Goal: Use online tool/utility: Utilize a website feature to perform a specific function

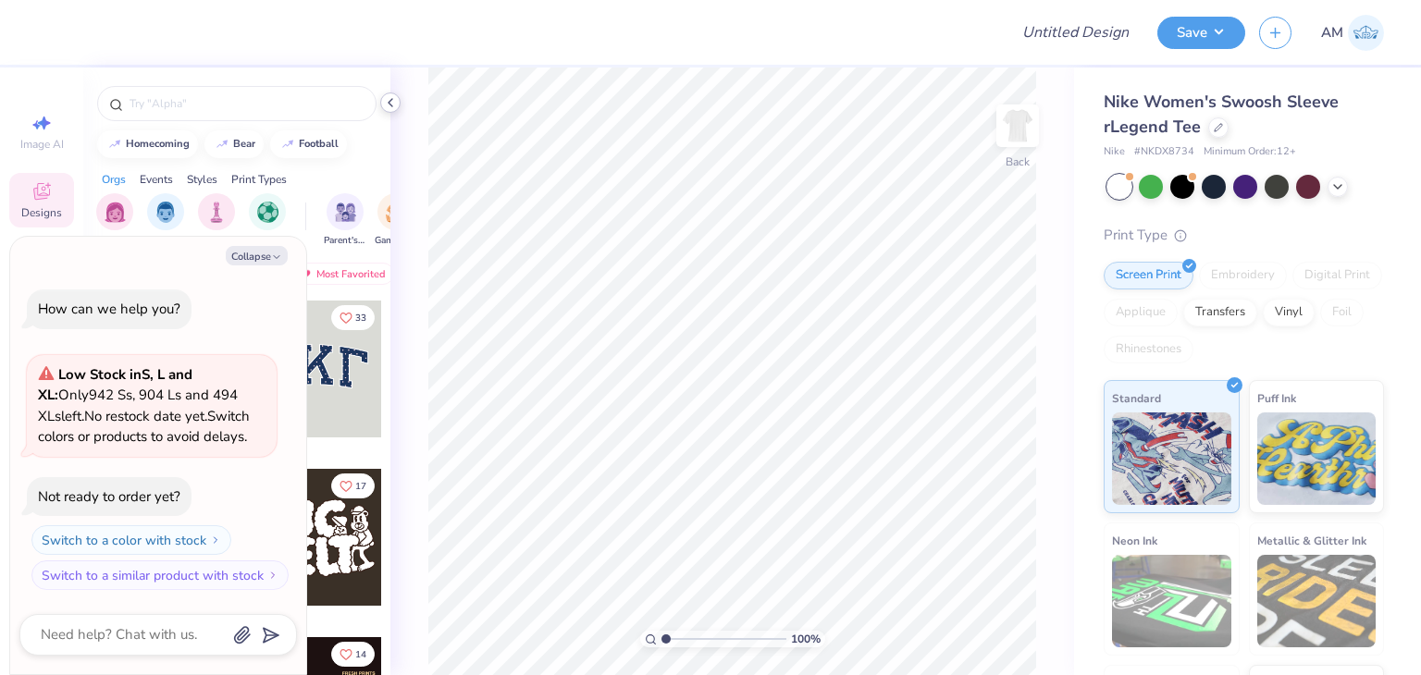
click at [390, 97] on icon at bounding box center [390, 102] width 15 height 15
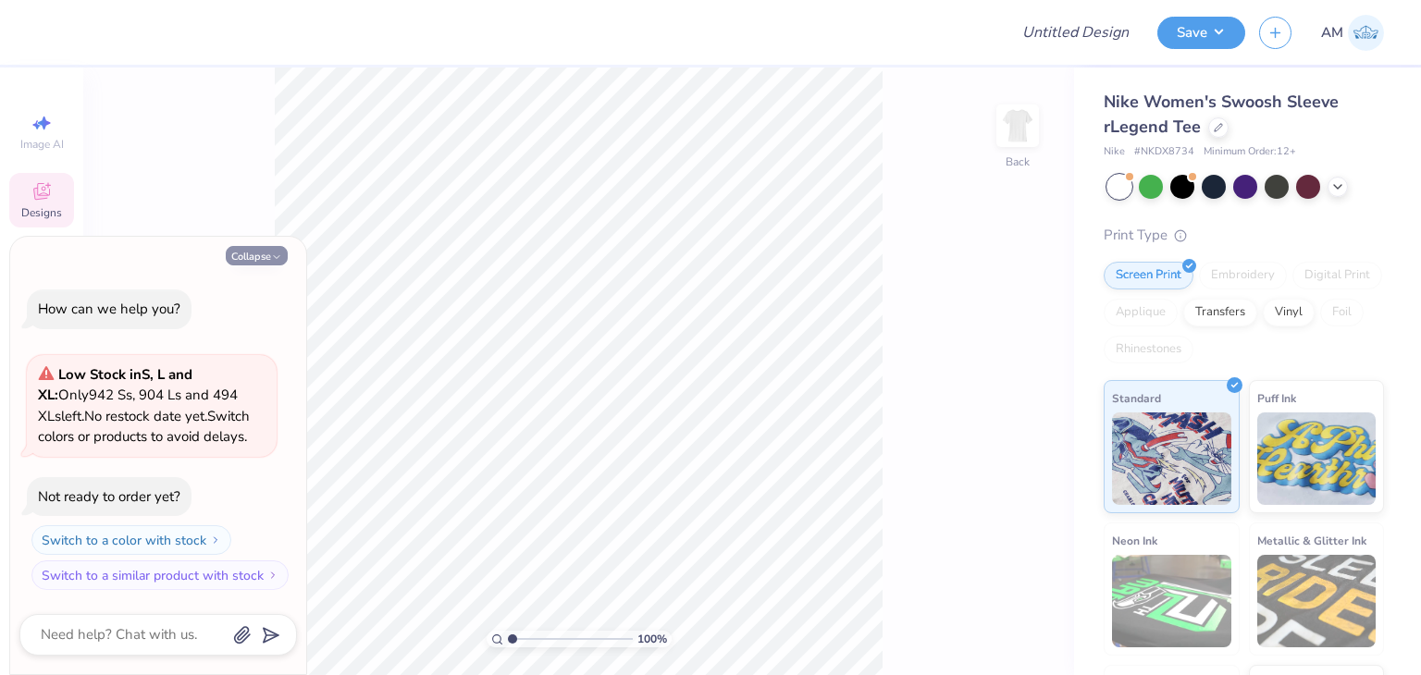
click at [259, 258] on button "Collapse" at bounding box center [257, 255] width 62 height 19
type textarea "x"
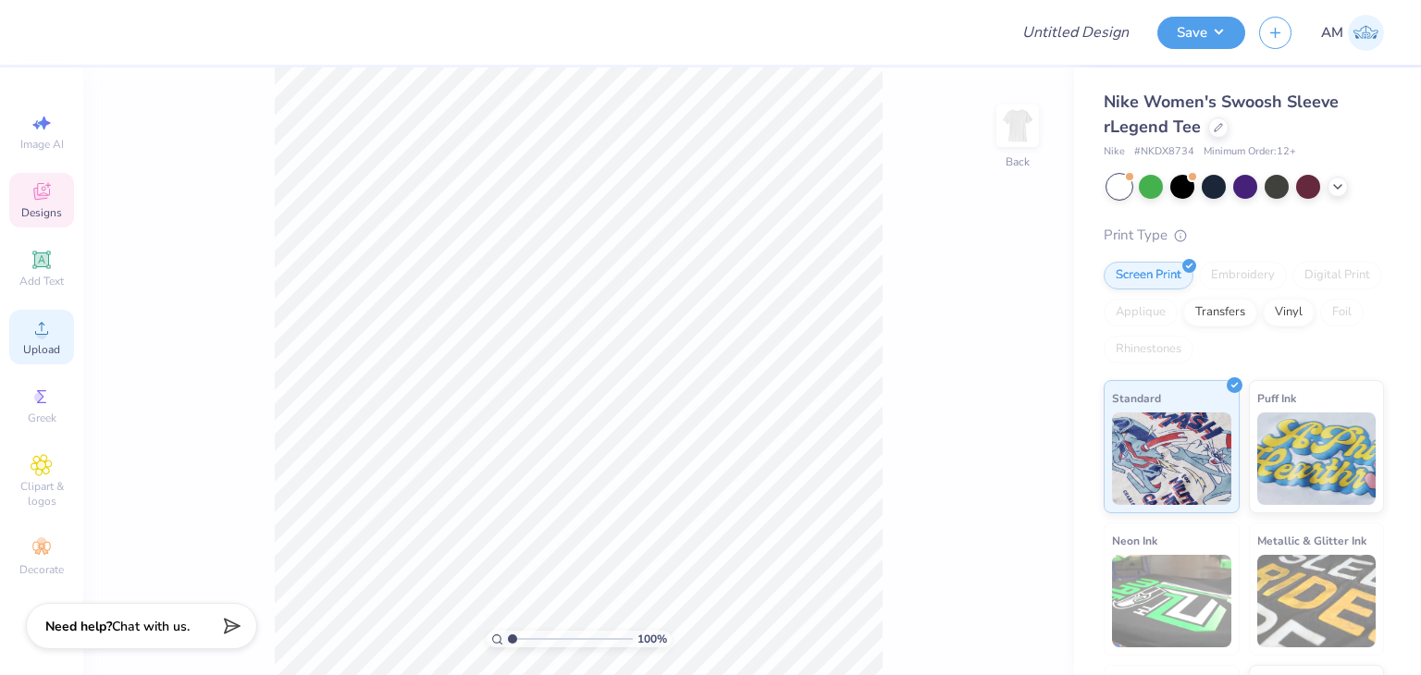
click at [52, 340] on div "Upload" at bounding box center [41, 337] width 65 height 55
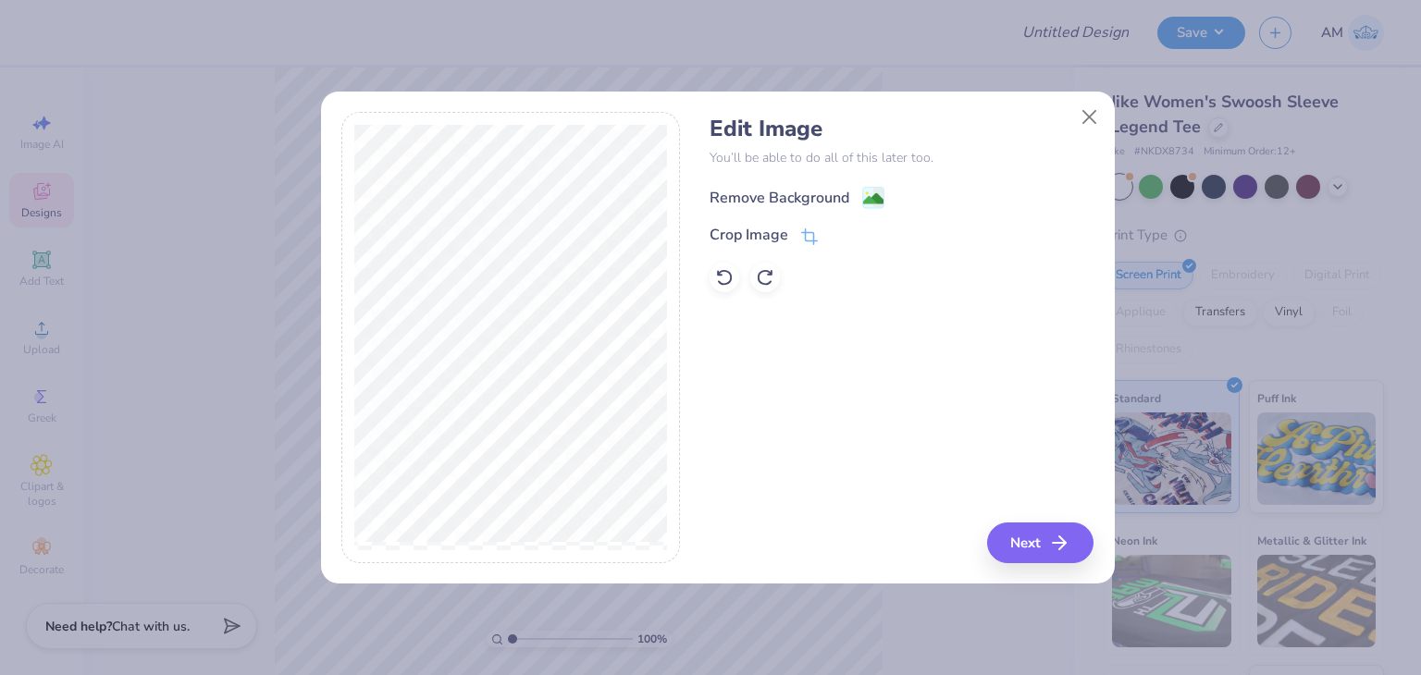
click at [795, 187] on div "Remove Background" at bounding box center [780, 198] width 140 height 22
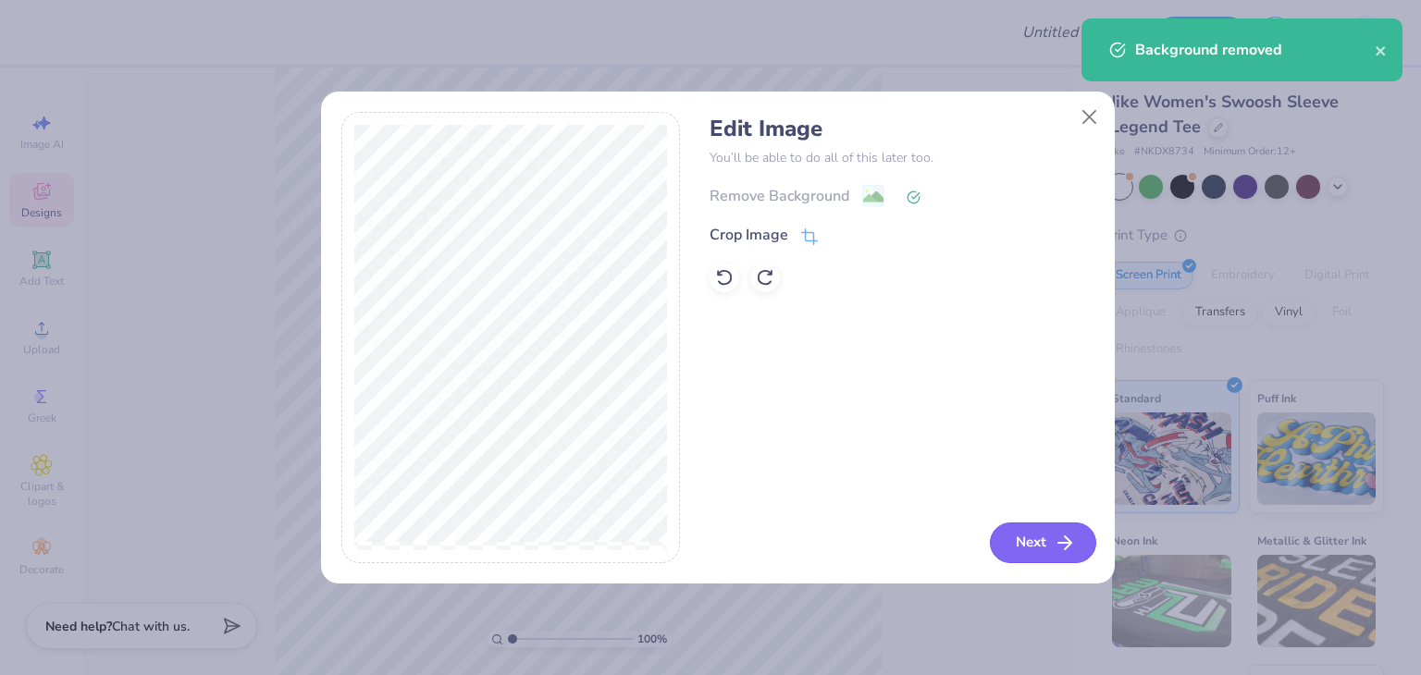
click at [1037, 540] on button "Next" at bounding box center [1043, 543] width 106 height 41
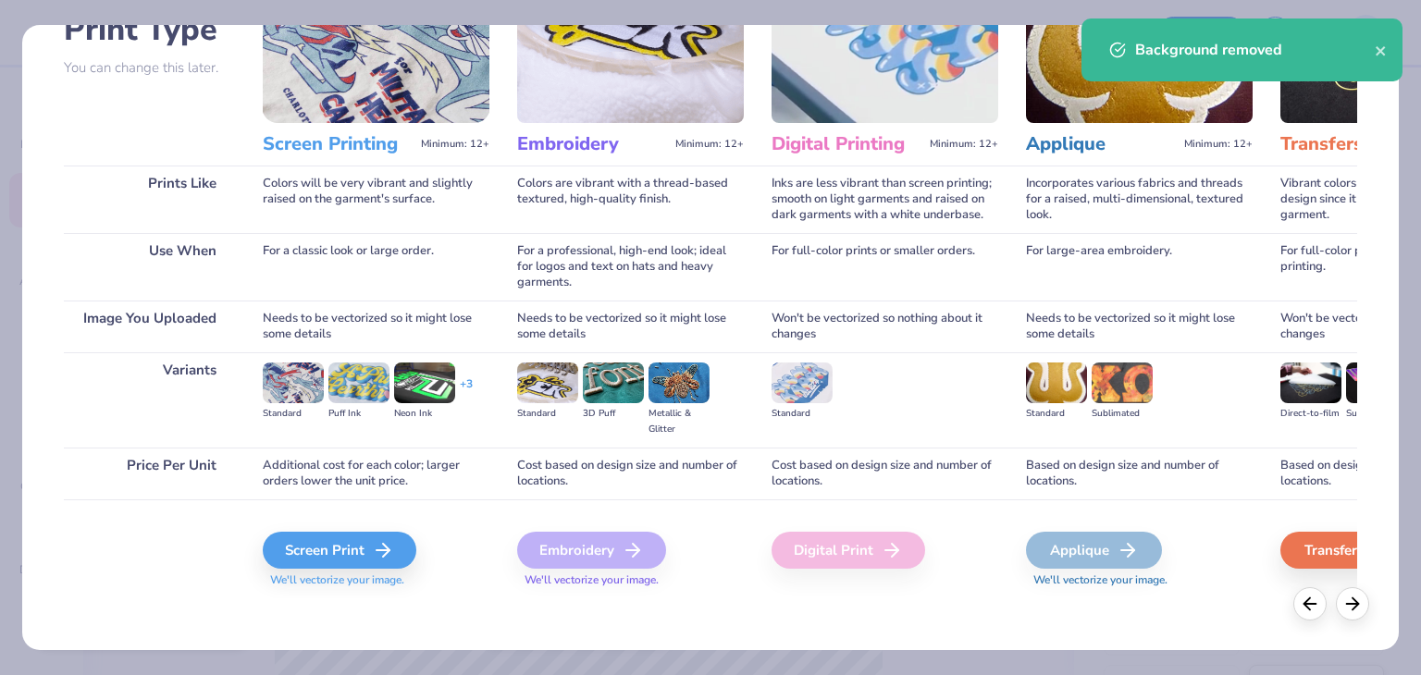
scroll to position [155, 0]
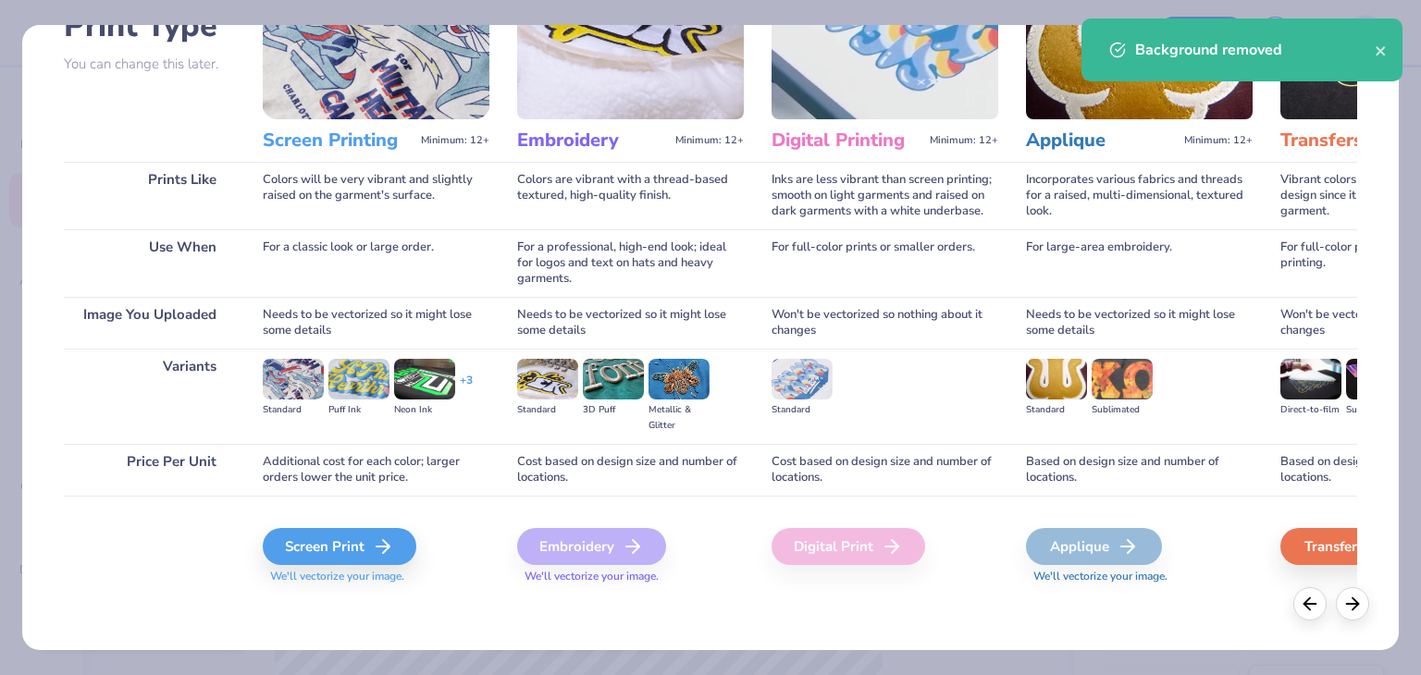
click at [389, 526] on div "Screen Print We'll vectorize your image." at bounding box center [376, 545] width 227 height 99
click at [388, 530] on div "Screen Print" at bounding box center [343, 546] width 154 height 37
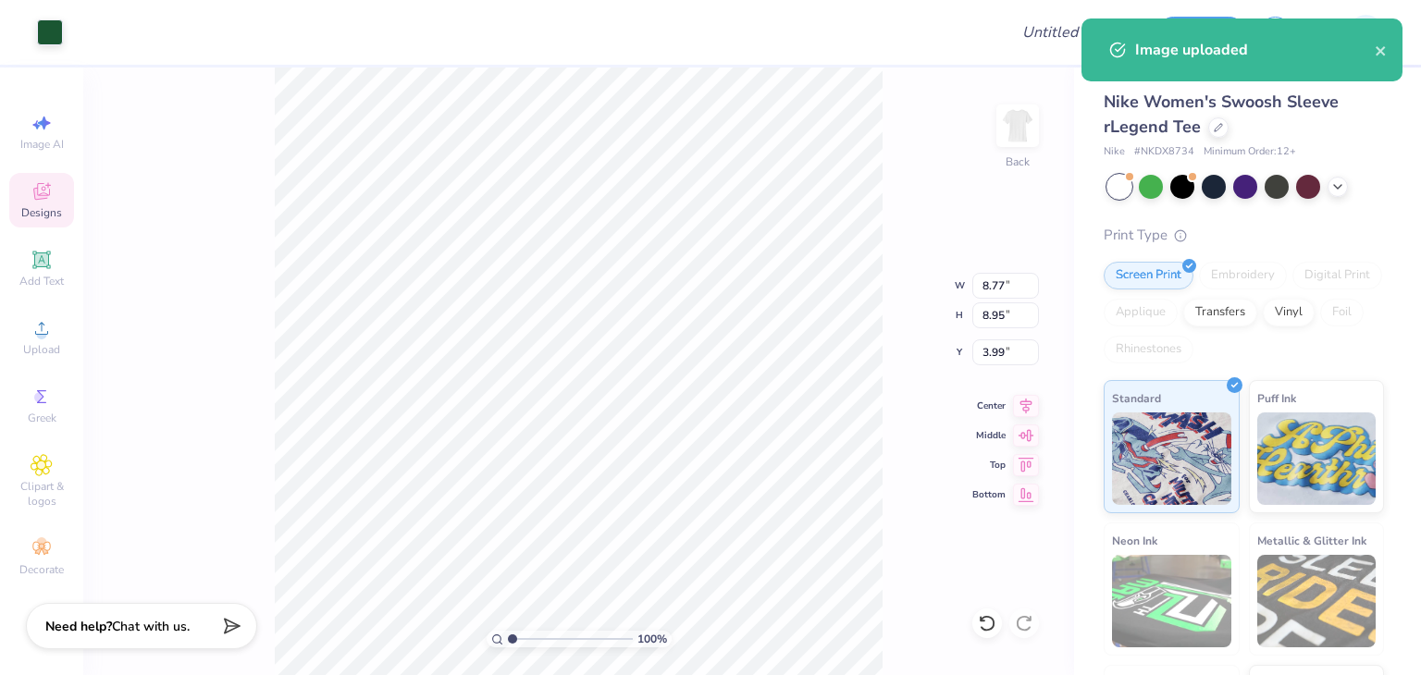
type input "8.77"
type input "8.95"
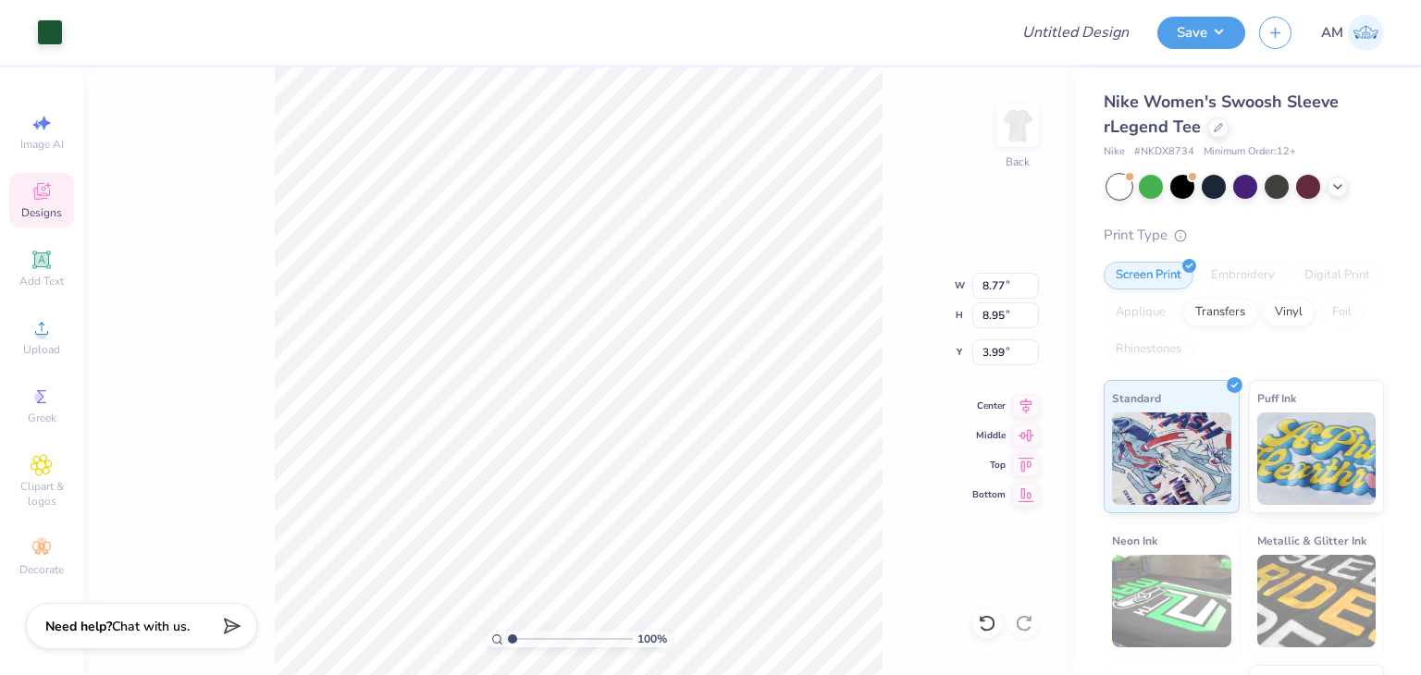
type input "3.00"
type input "8.24"
type input "8.40"
click at [888, 131] on div "100 % Back W 8.24 8.24 " H 8.40 8.40 " Y 3.00 3.00 " Center Middle Top Bottom" at bounding box center [578, 372] width 991 height 608
click at [658, 638] on span "100 %" at bounding box center [652, 639] width 30 height 17
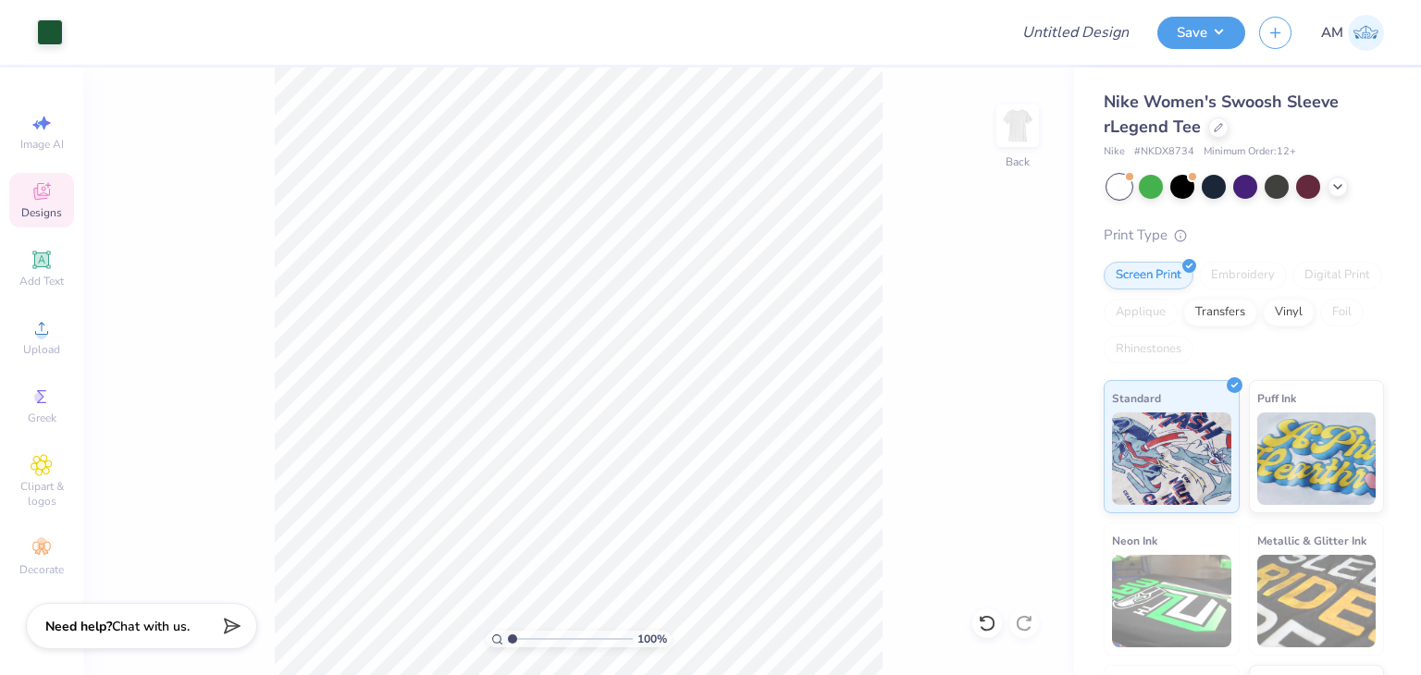
click at [511, 638] on input "range" at bounding box center [570, 639] width 125 height 17
